Goal: Task Accomplishment & Management: Manage account settings

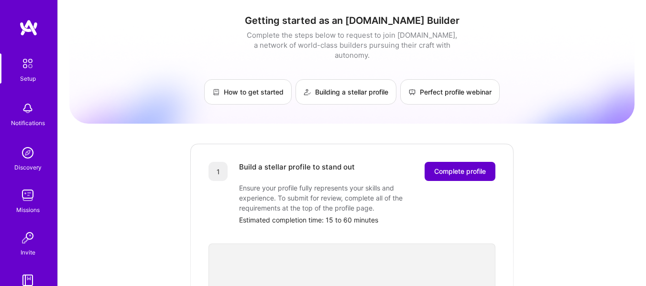
click at [452, 167] on span "Complete profile" at bounding box center [460, 172] width 52 height 10
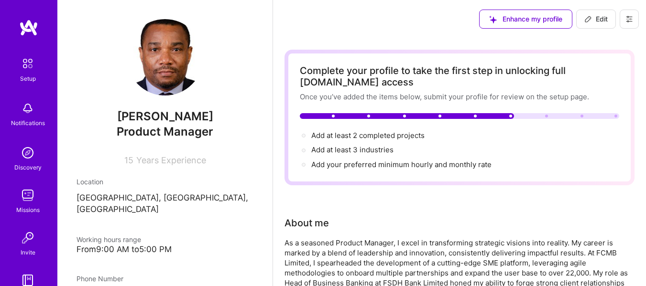
click at [626, 20] on icon at bounding box center [629, 19] width 8 height 8
click at [386, 26] on div "Enhance my profile Edit" at bounding box center [459, 19] width 373 height 38
